Goal: Task Accomplishment & Management: Manage account settings

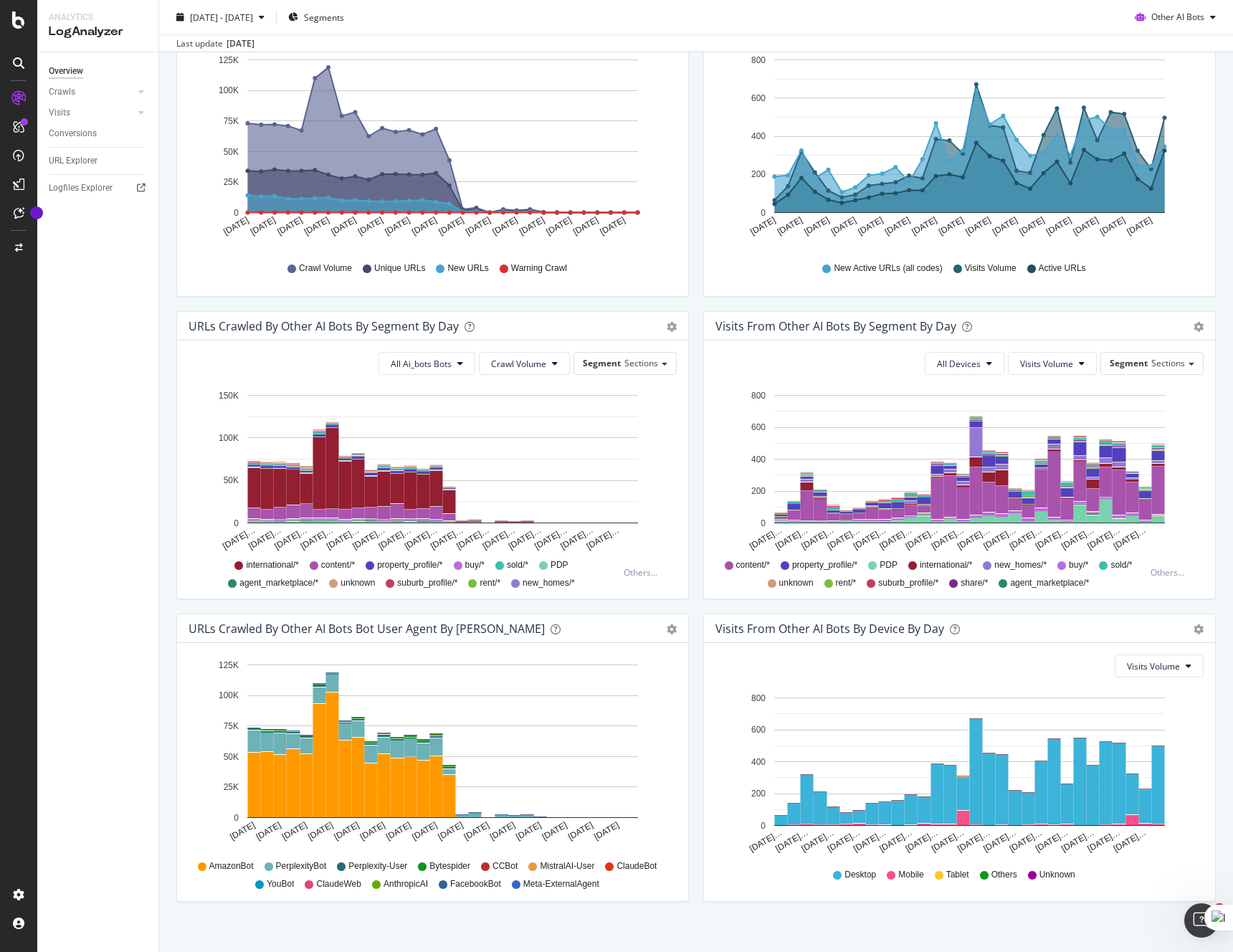
scroll to position [10, 0]
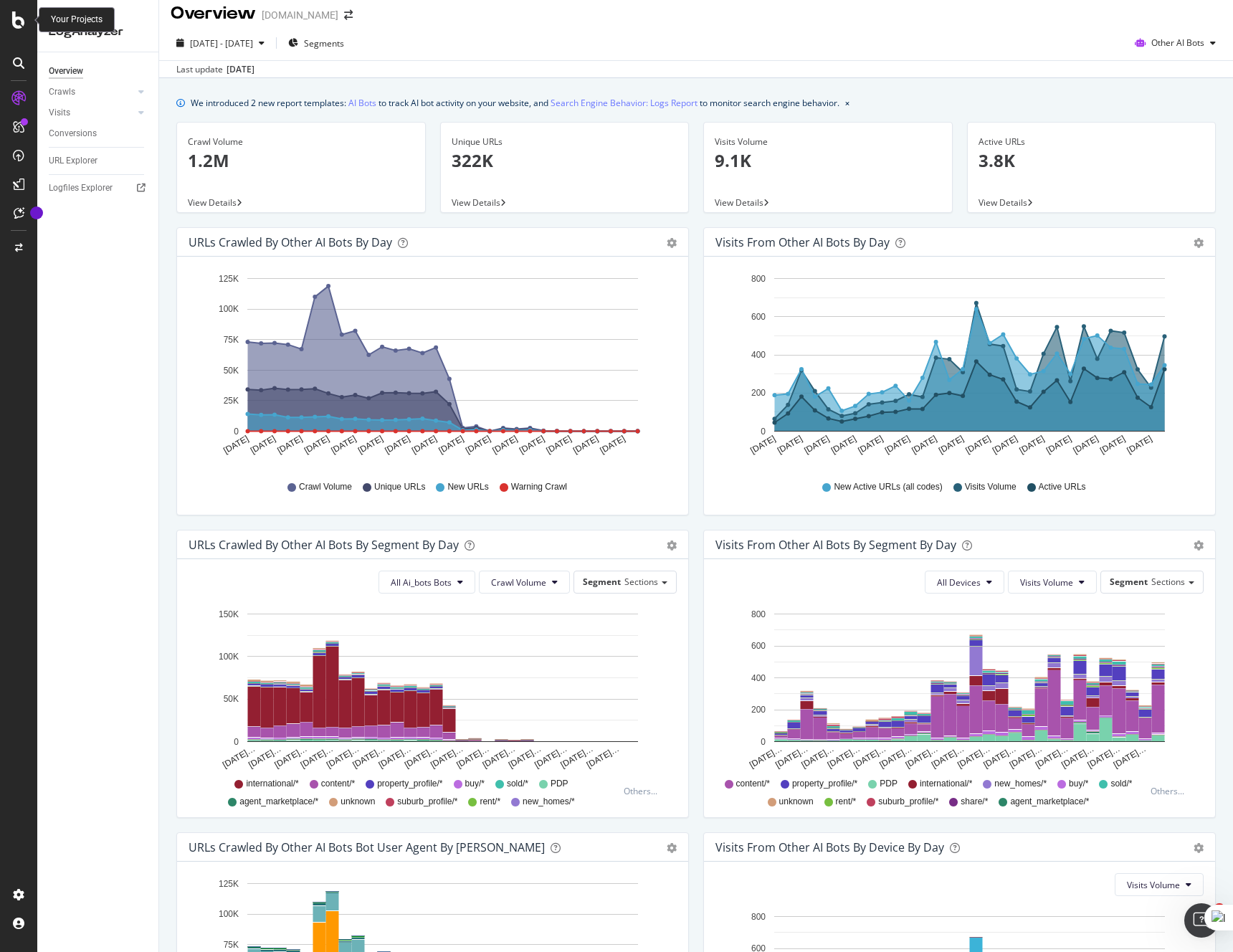
click at [24, 24] on icon at bounding box center [19, 20] width 13 height 17
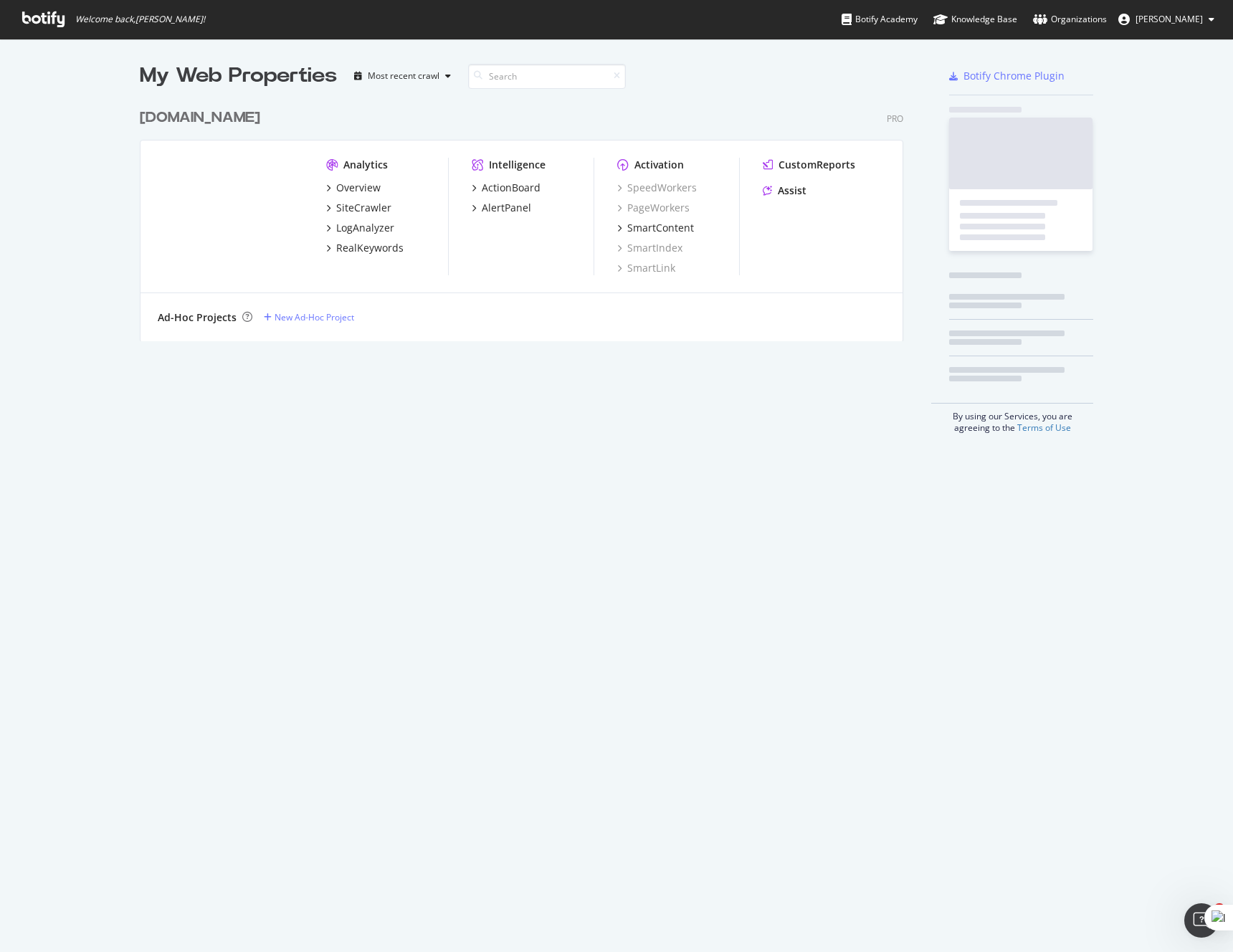
scroll to position [952, 1233]
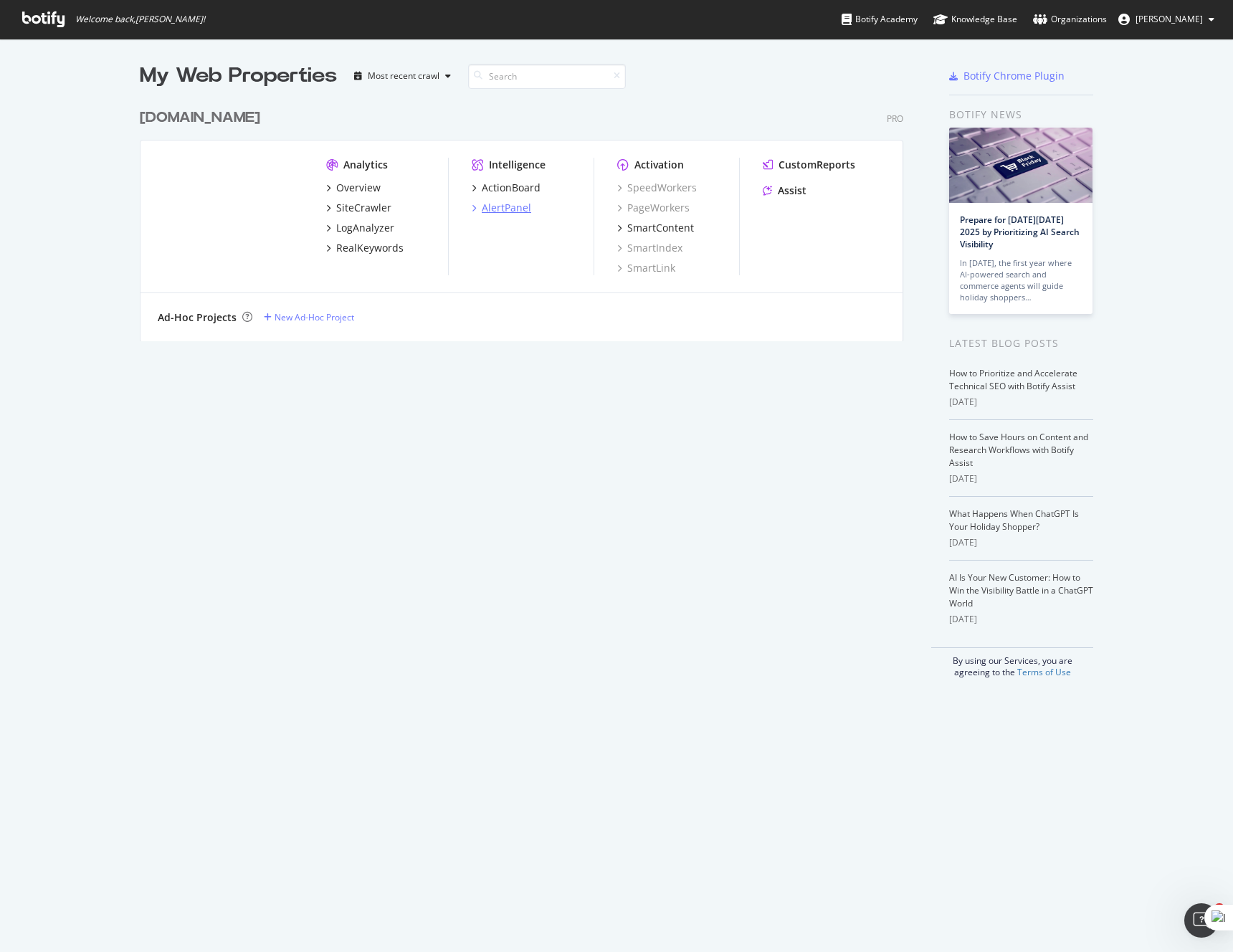
click at [510, 209] on div "AlertPanel" at bounding box center [506, 207] width 50 height 14
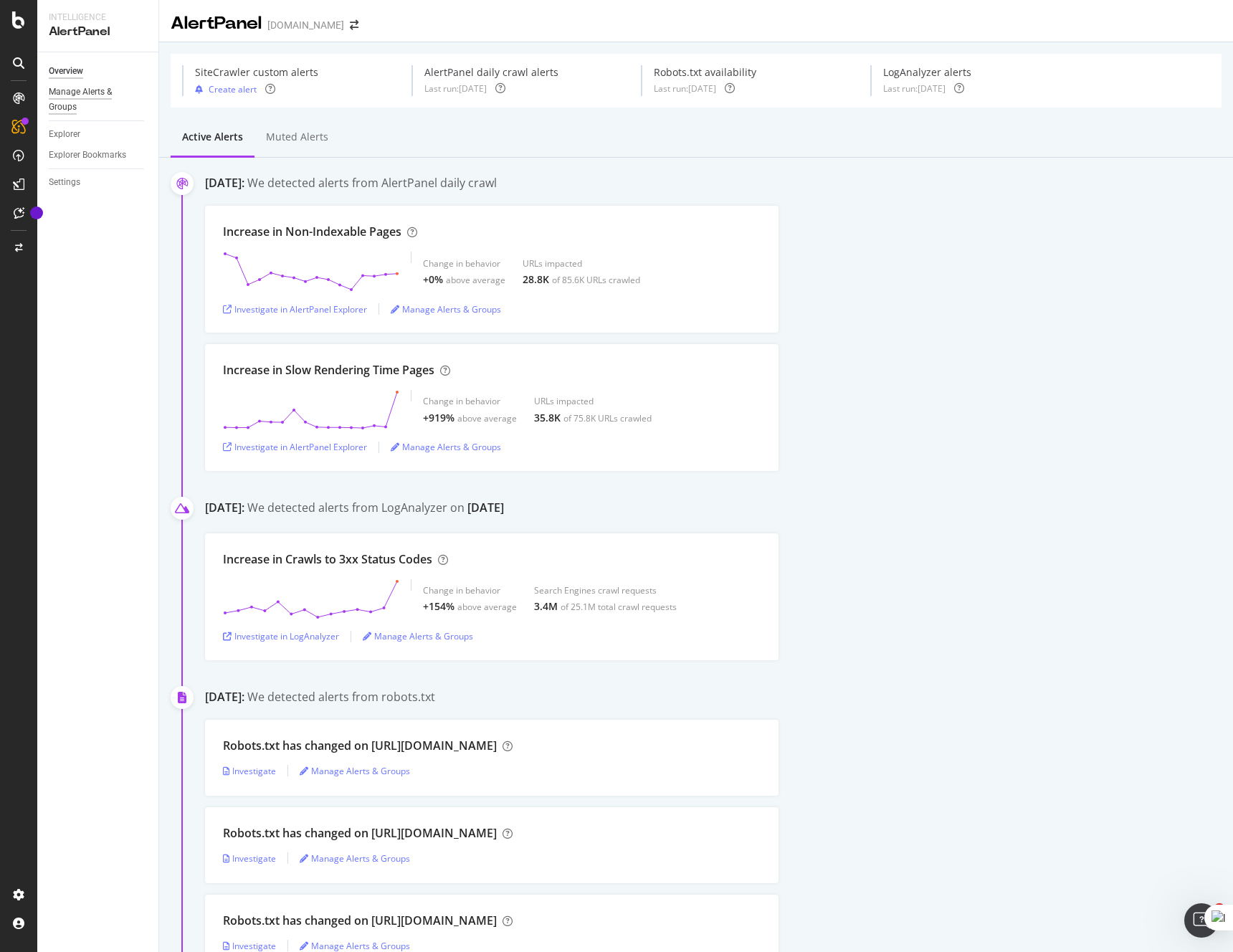
click at [100, 89] on div "Manage Alerts & Groups" at bounding box center [92, 99] width 86 height 30
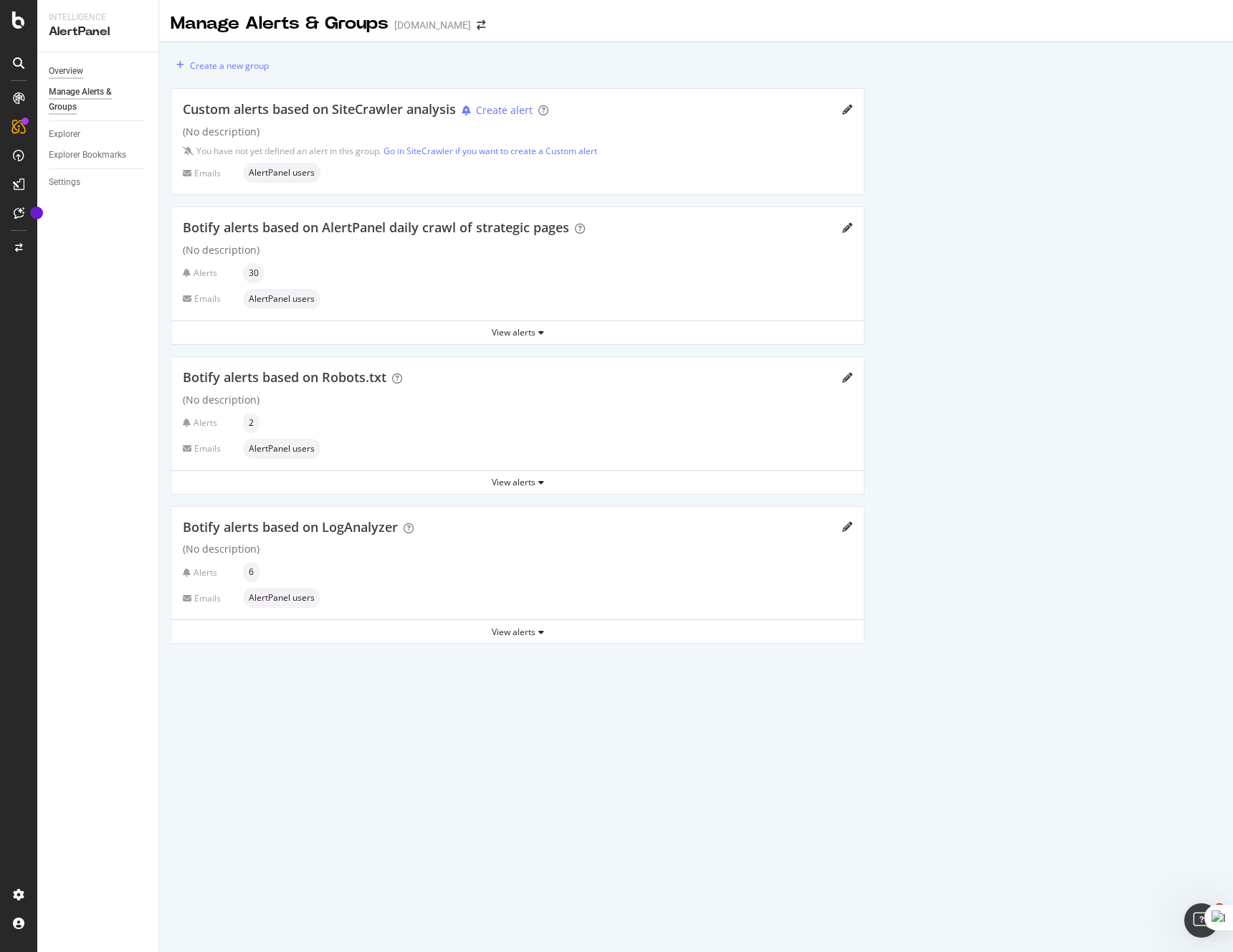
click at [75, 68] on div "Overview" at bounding box center [66, 71] width 35 height 15
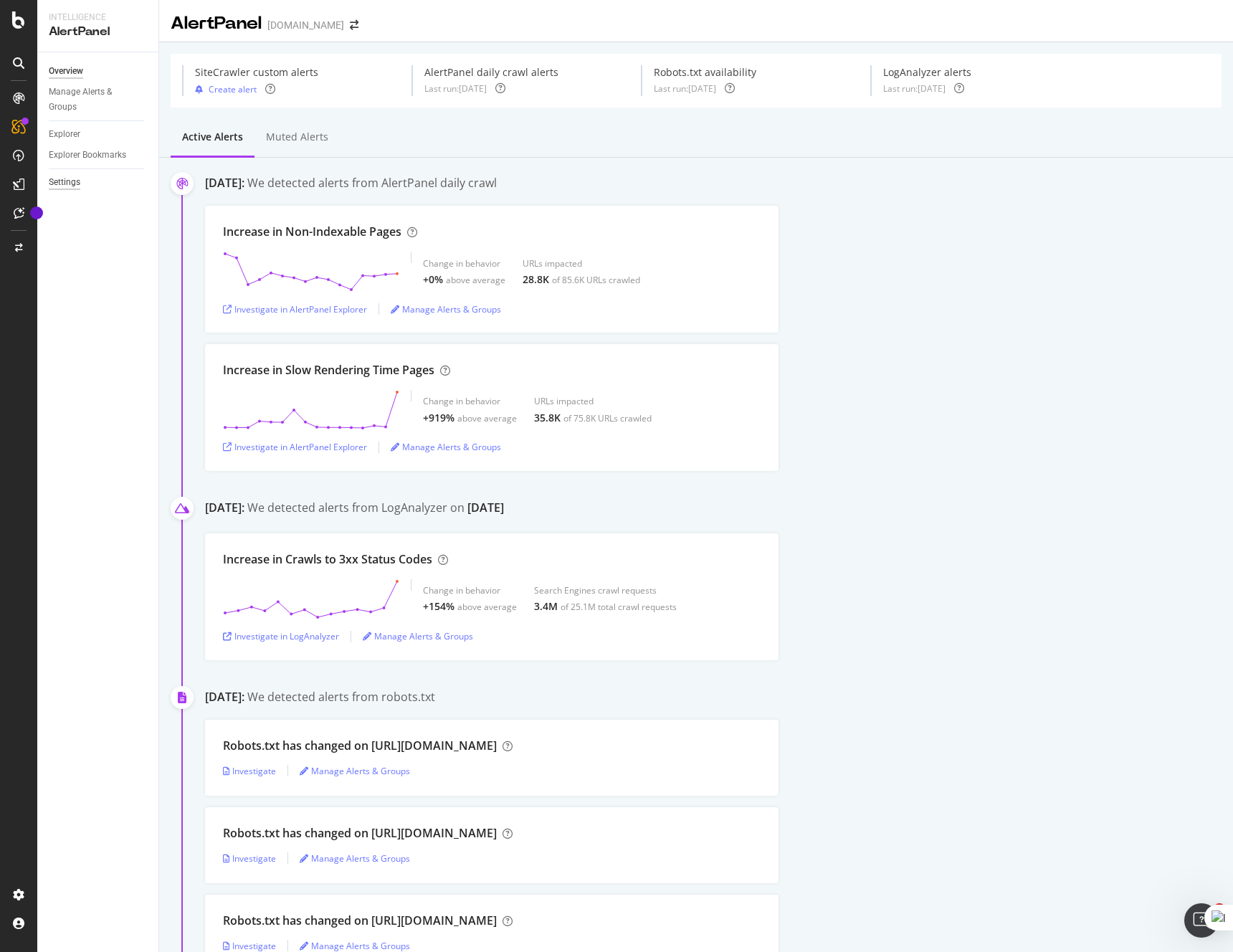
click at [64, 184] on div "Settings" at bounding box center [65, 182] width 31 height 15
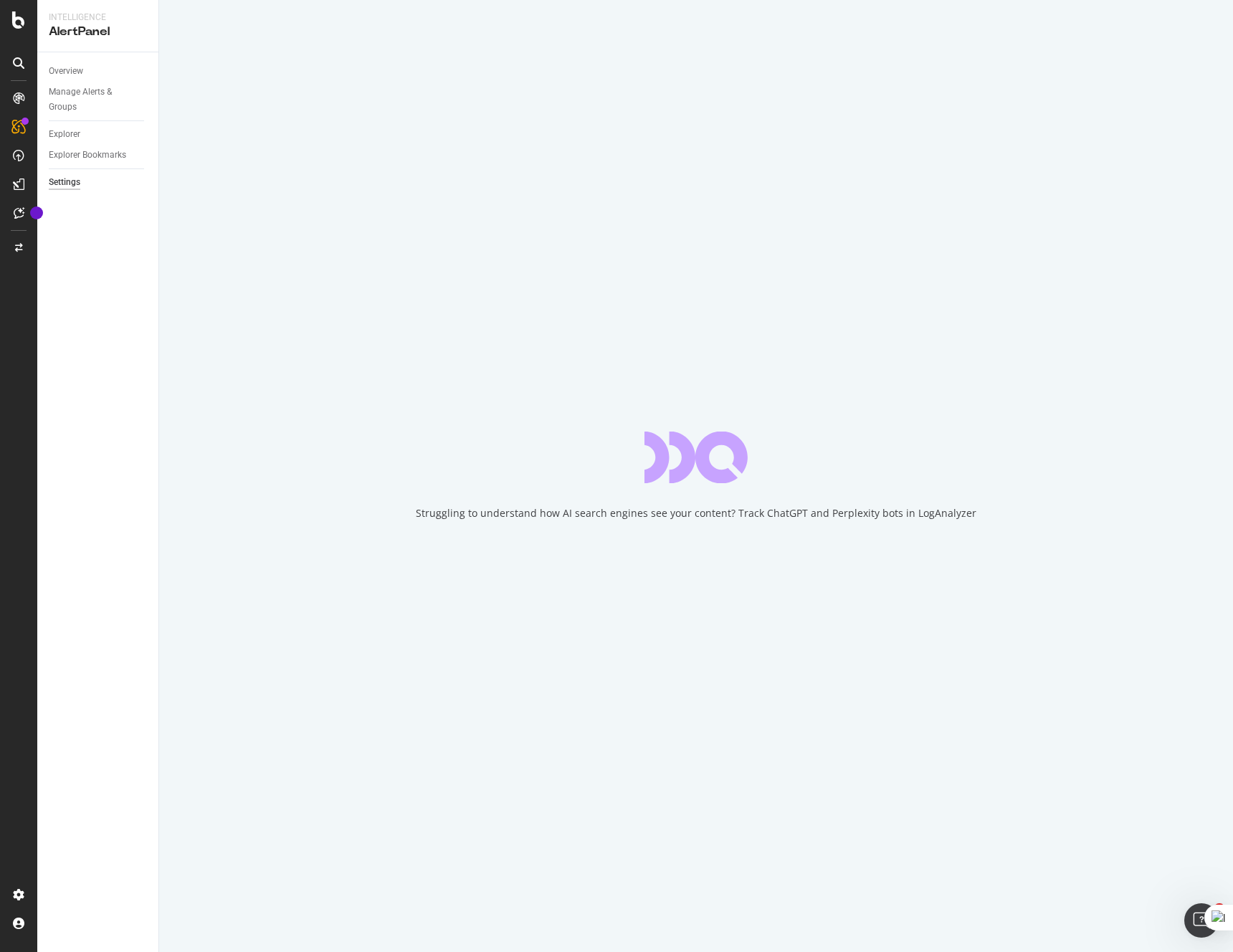
select select "03"
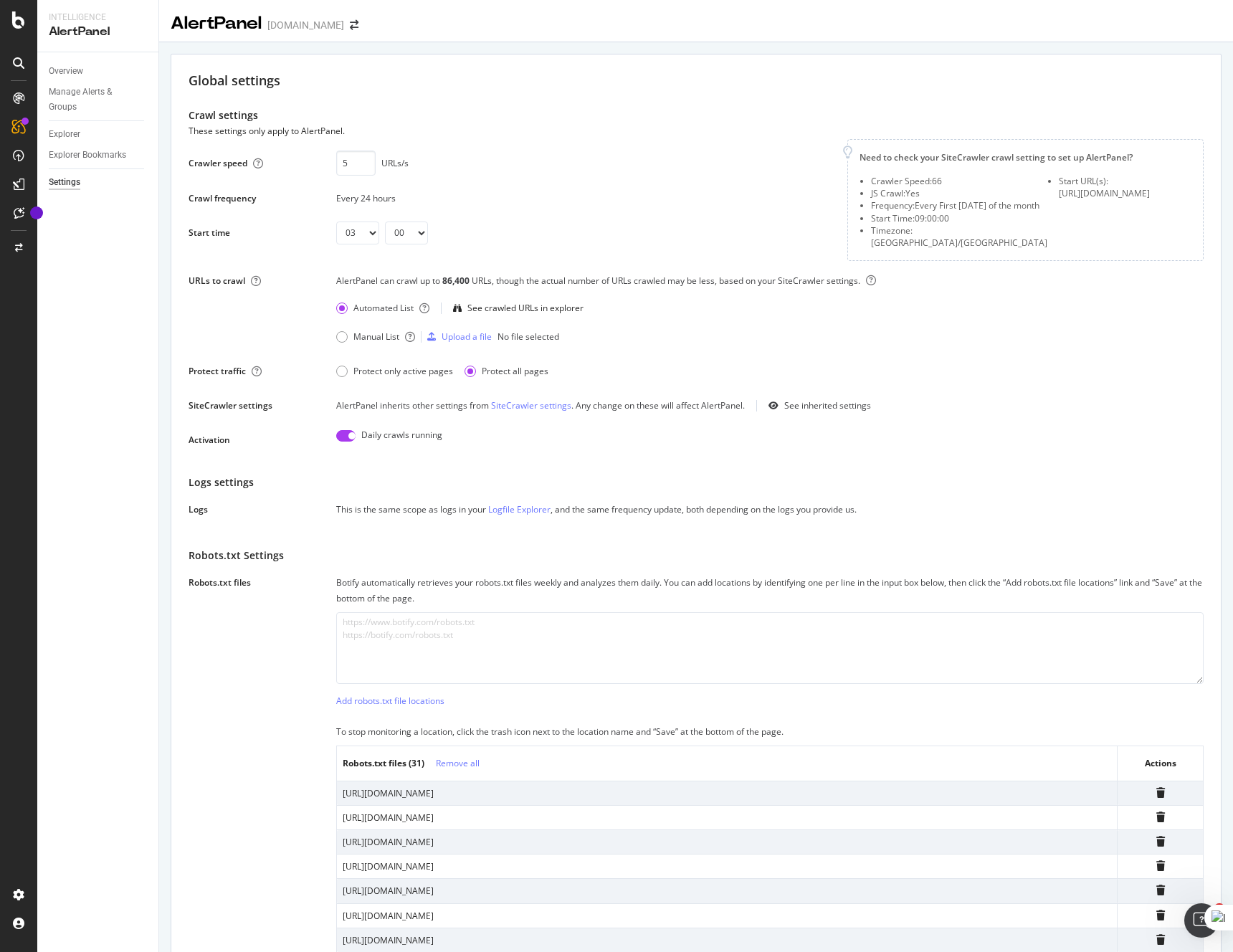
click at [22, 59] on icon at bounding box center [19, 63] width 12 height 12
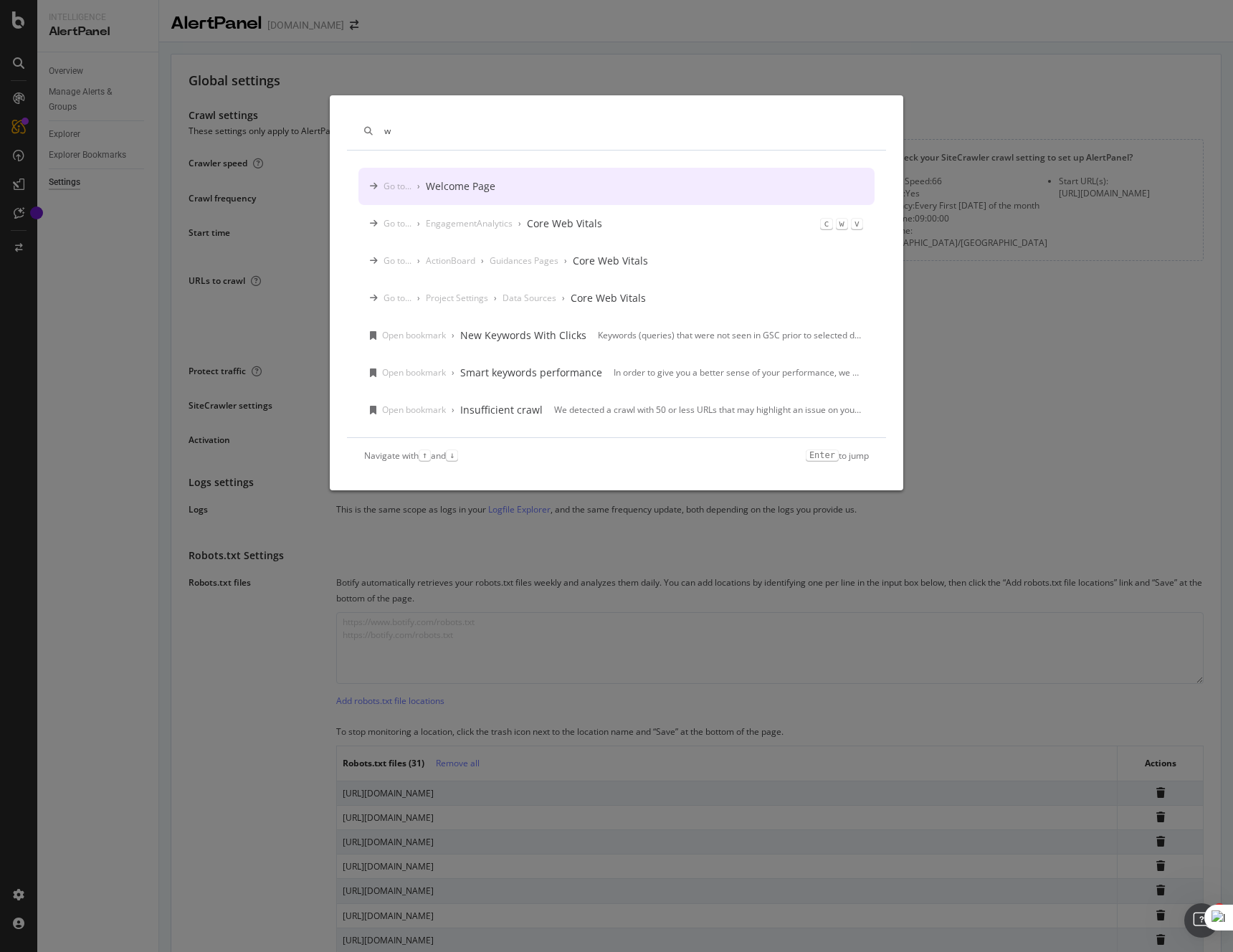
type input "w"
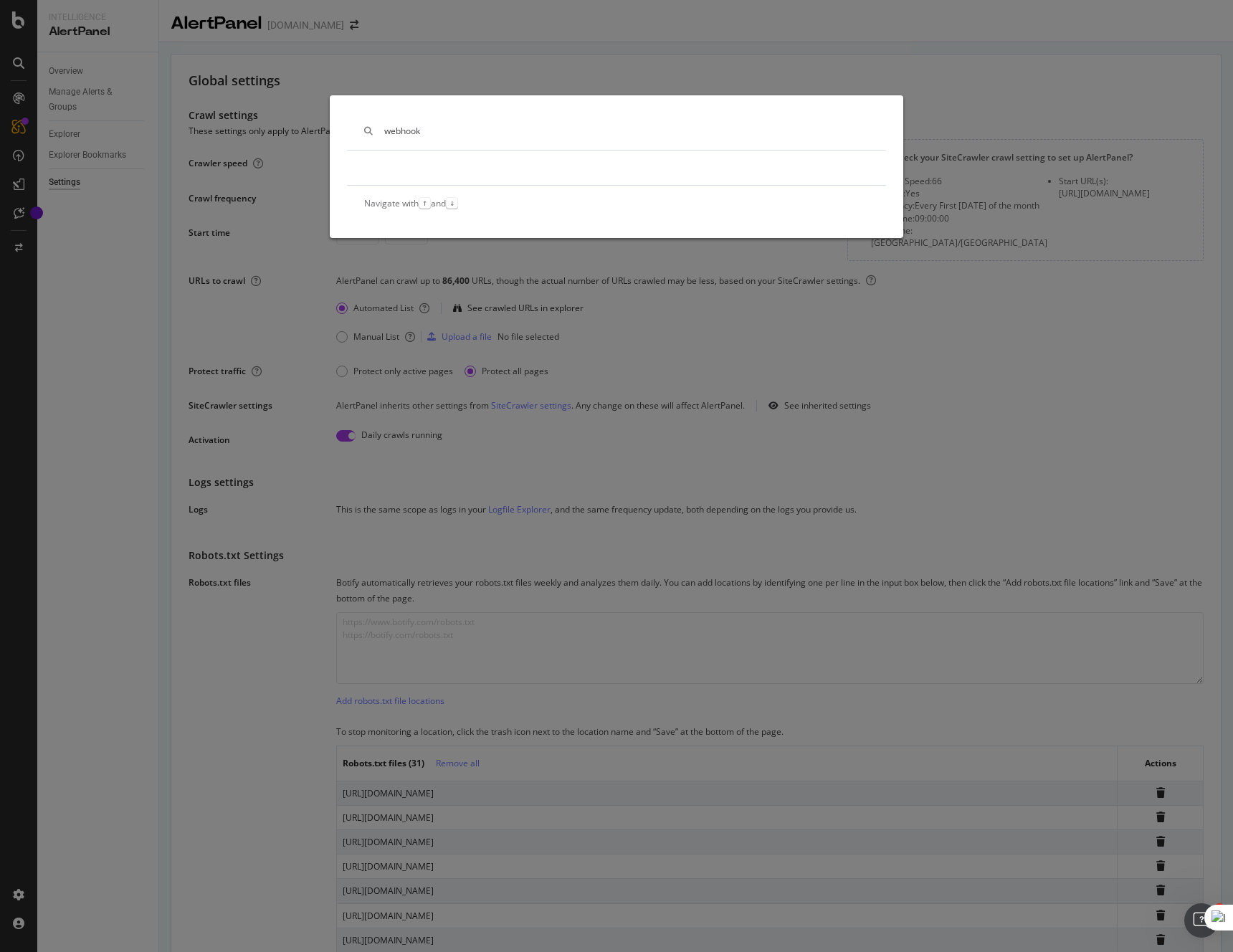
type input "webhook"
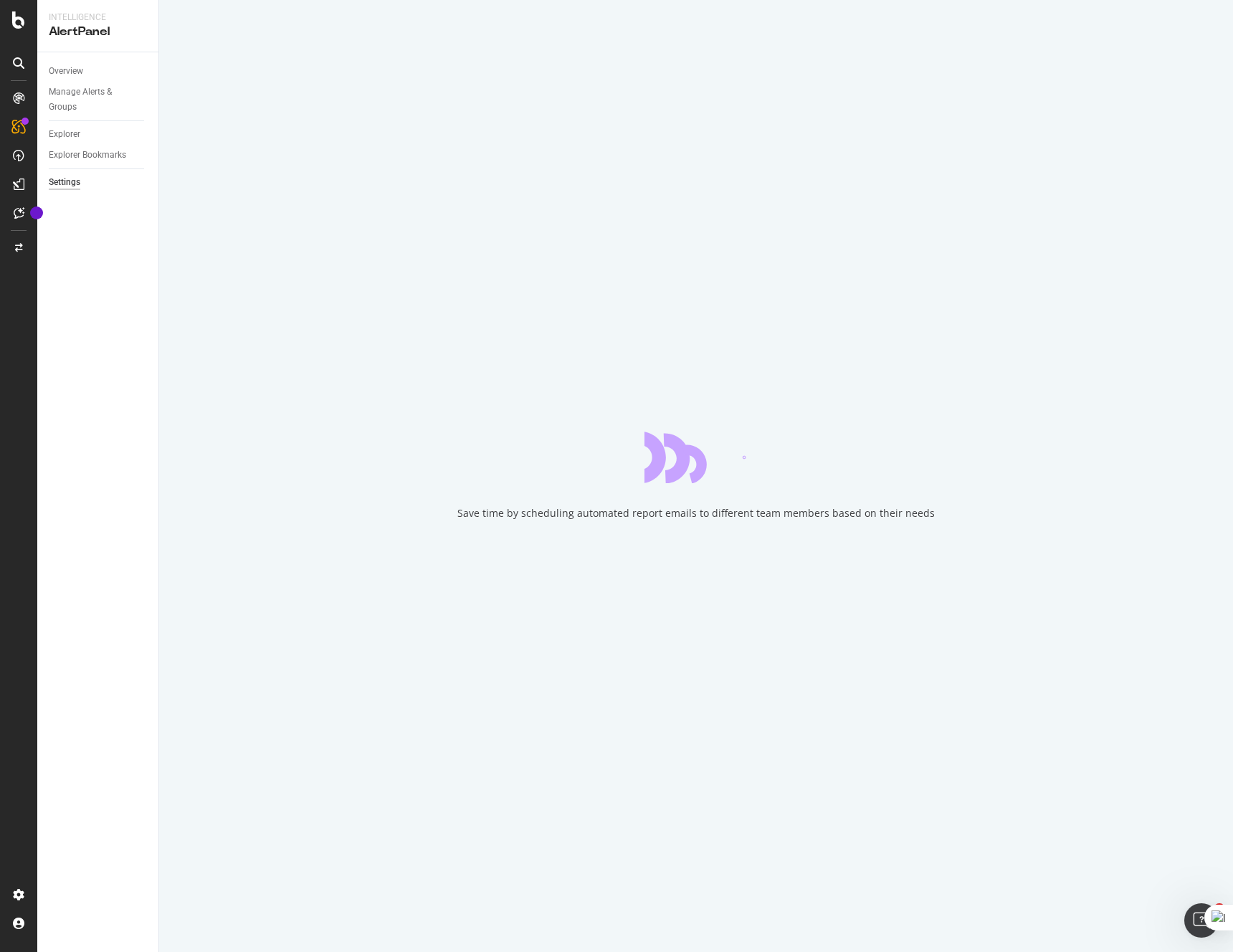
select select "03"
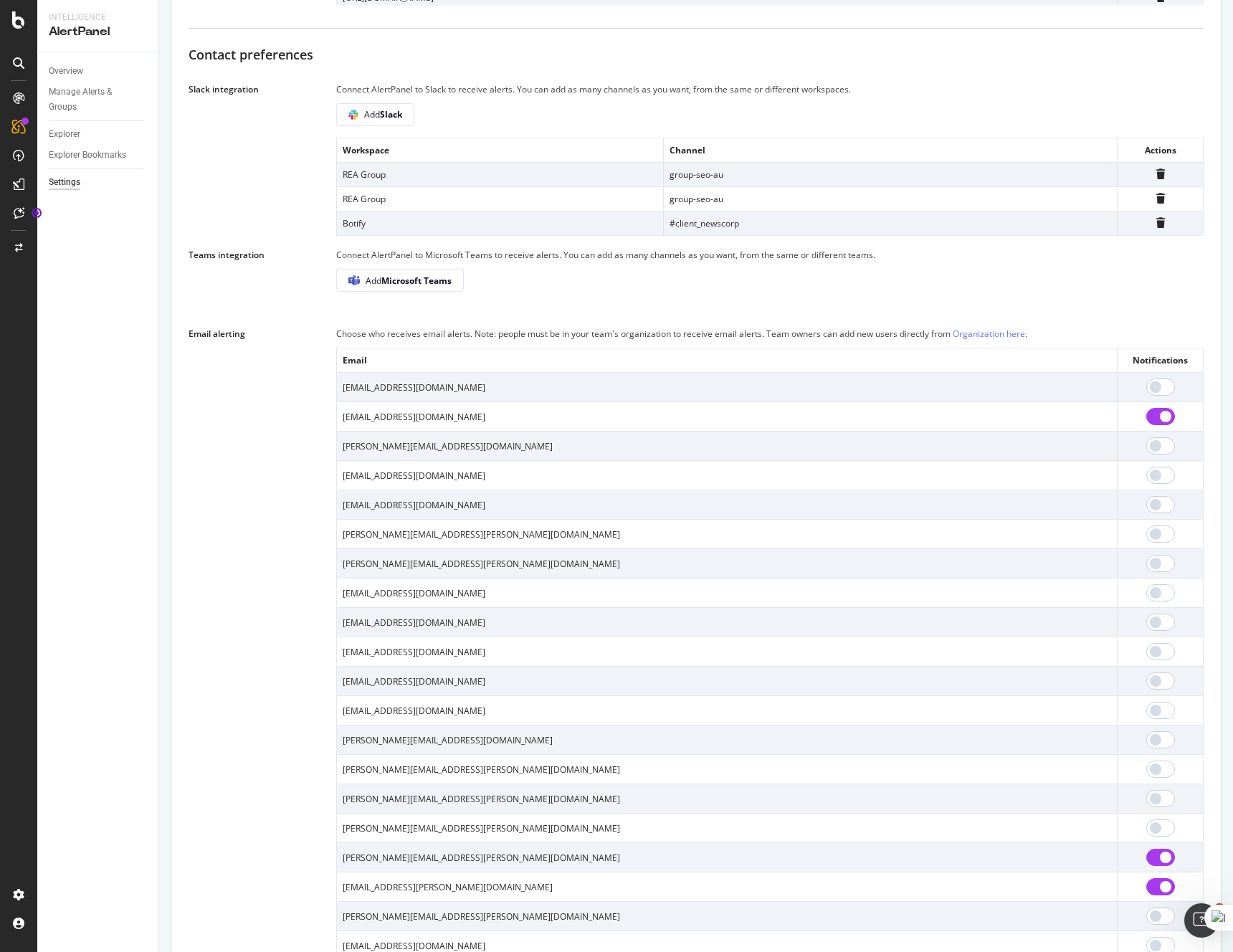
scroll to position [992, 0]
click at [24, 894] on icon at bounding box center [18, 894] width 14 height 14
click at [18, 890] on icon at bounding box center [18, 894] width 14 height 14
click at [10, 895] on div at bounding box center [19, 895] width 35 height 23
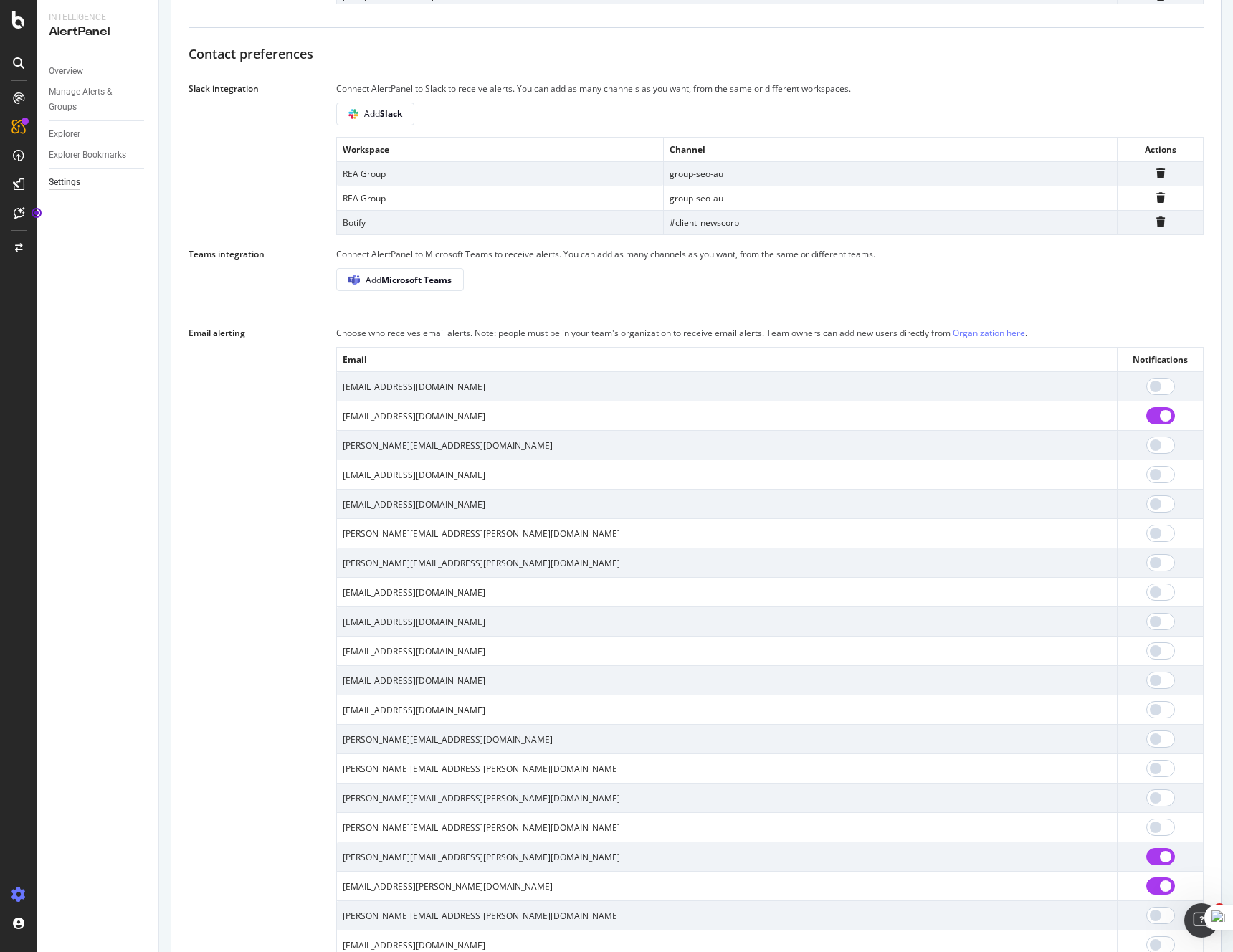
click at [17, 892] on icon at bounding box center [18, 894] width 14 height 14
click at [82, 816] on div "Settings" at bounding box center [75, 819] width 60 height 12
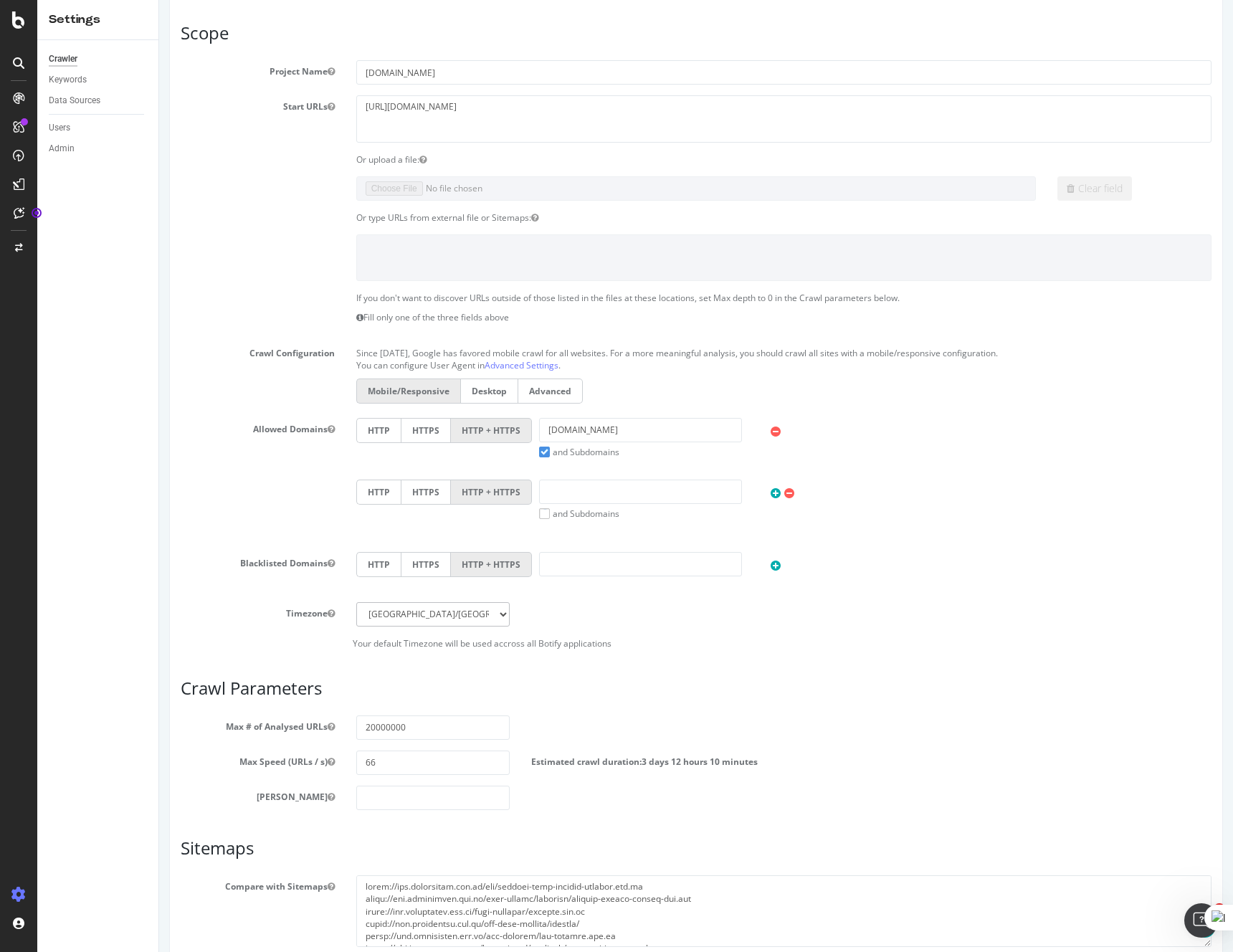
scroll to position [259, 0]
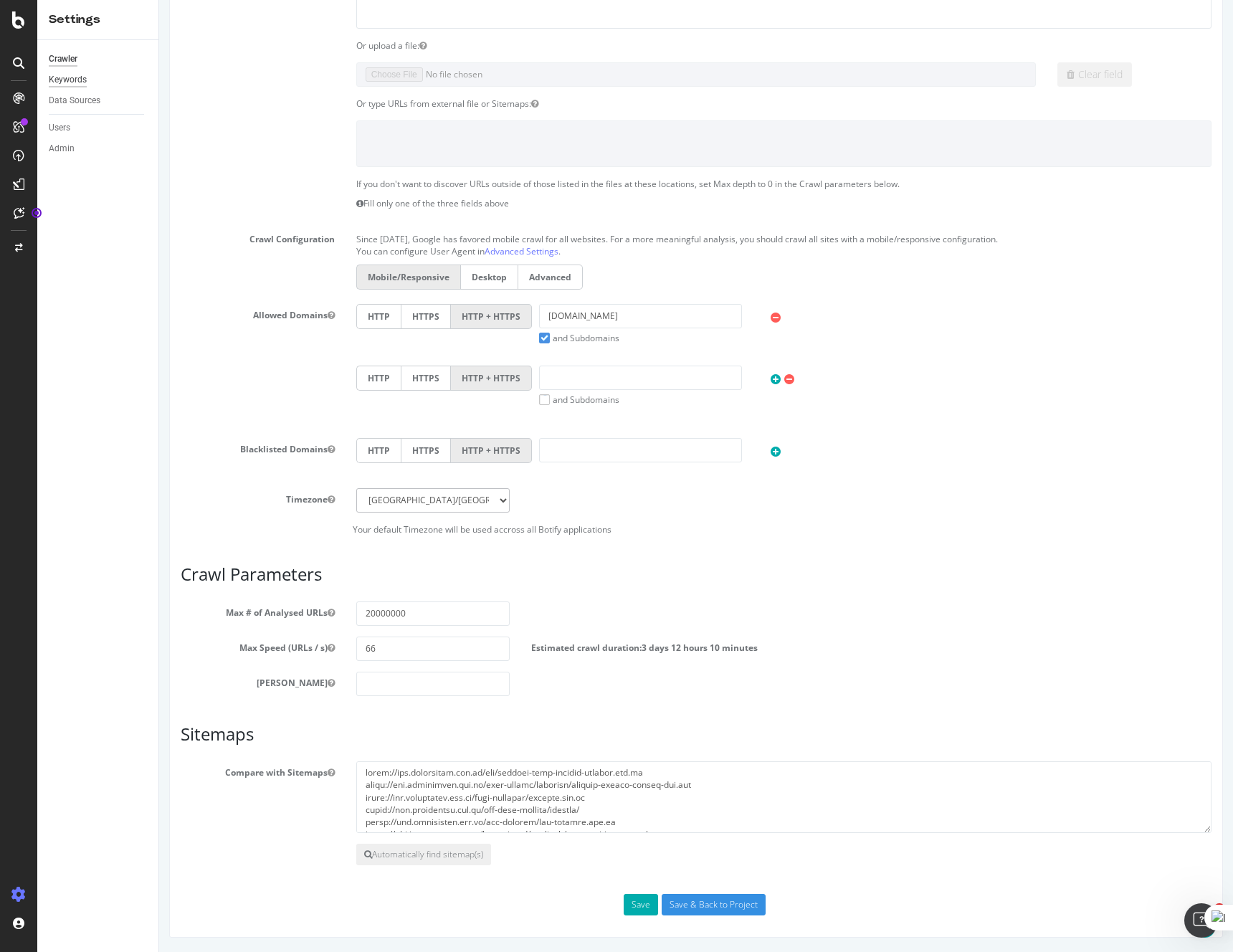
click at [82, 77] on div "Keywords" at bounding box center [68, 80] width 38 height 15
